Goal: Check status

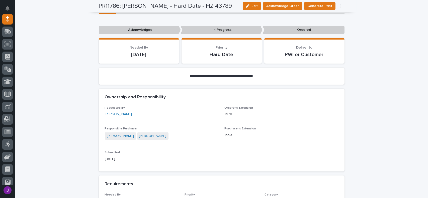
scroll to position [25, 0]
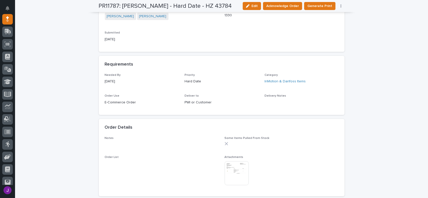
scroll to position [175, 0]
click at [230, 181] on img at bounding box center [236, 173] width 24 height 24
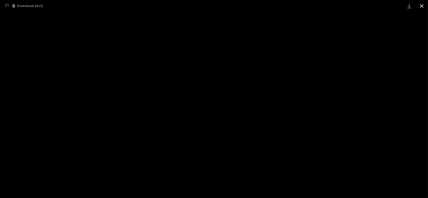
click at [420, 5] on button "Close gallery" at bounding box center [421, 6] width 13 height 12
